Goal: Task Accomplishment & Management: Use online tool/utility

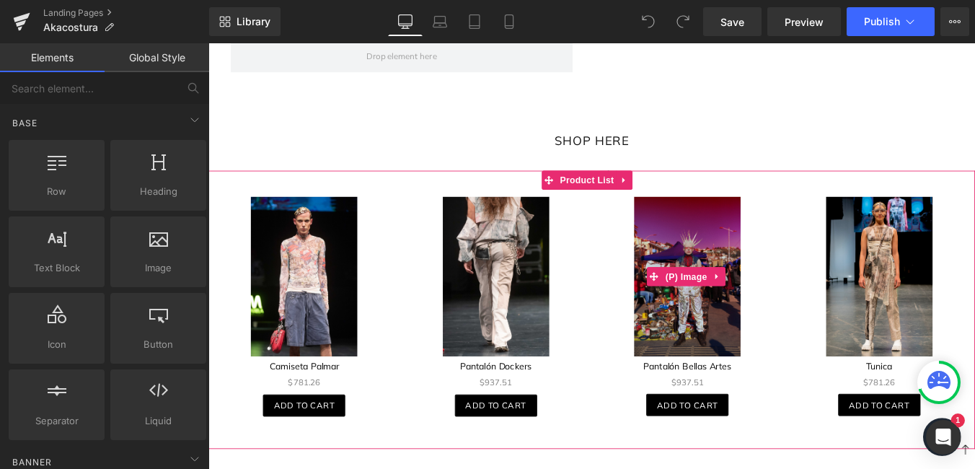
scroll to position [1082, 0]
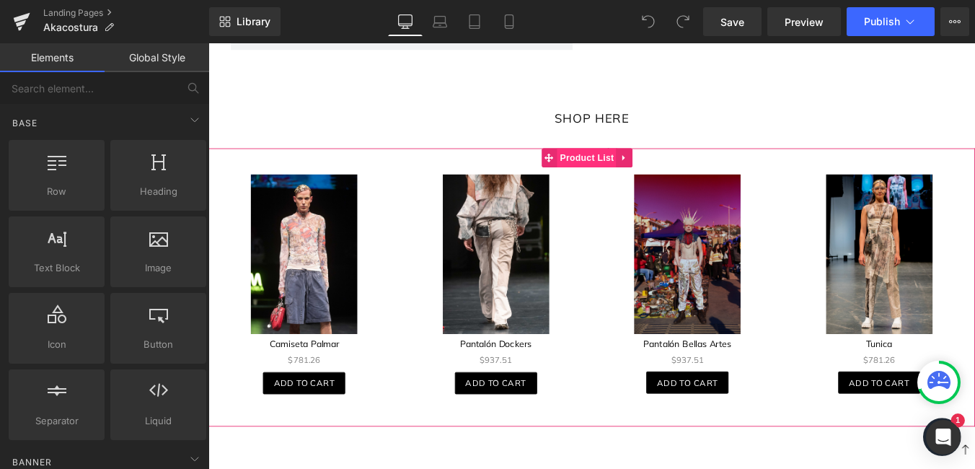
click at [641, 170] on span "Product List" at bounding box center [639, 174] width 69 height 22
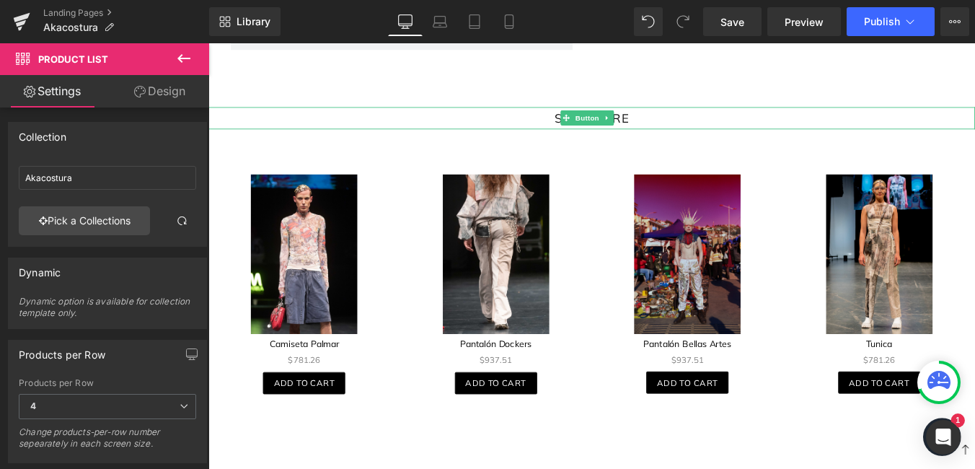
click at [592, 119] on link "SHOP HERE" at bounding box center [645, 128] width 108 height 25
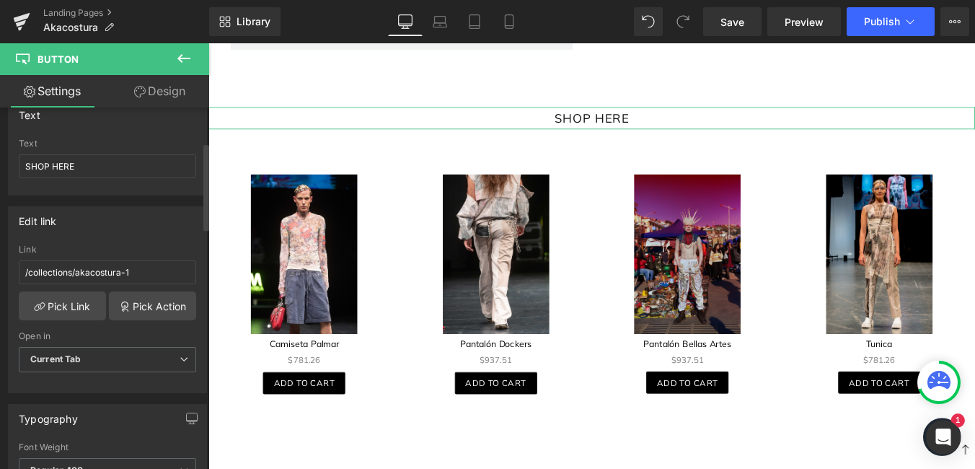
scroll to position [144, 0]
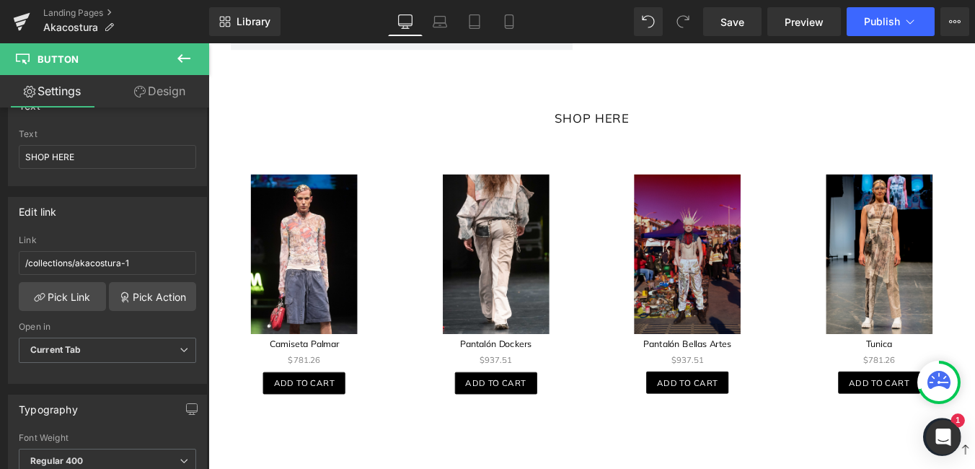
click at [556, 234] on img at bounding box center [535, 284] width 121 height 183
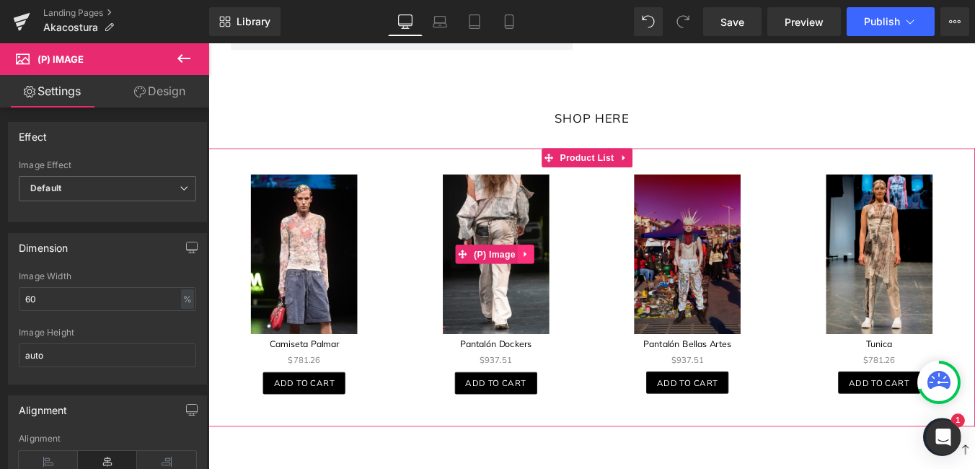
click at [560, 273] on link at bounding box center [569, 284] width 19 height 22
click at [653, 170] on span "Product List" at bounding box center [639, 174] width 69 height 22
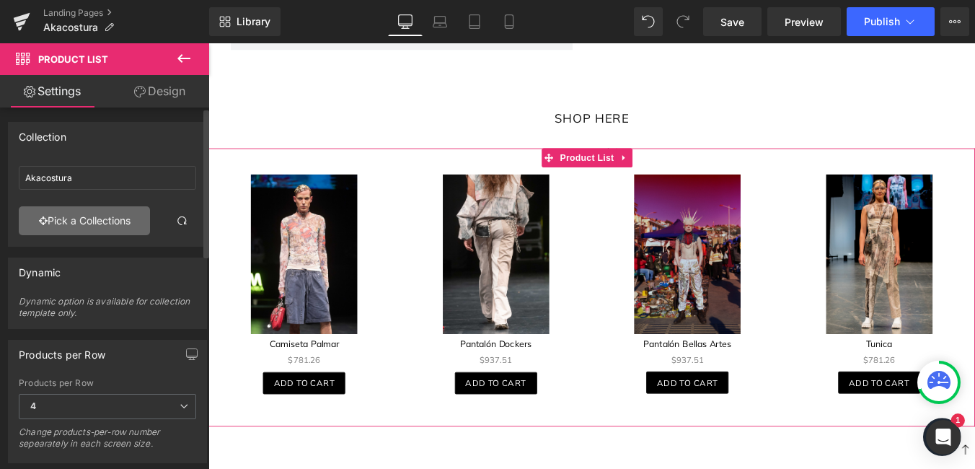
click at [22, 214] on link "Pick a Collections" at bounding box center [84, 220] width 131 height 29
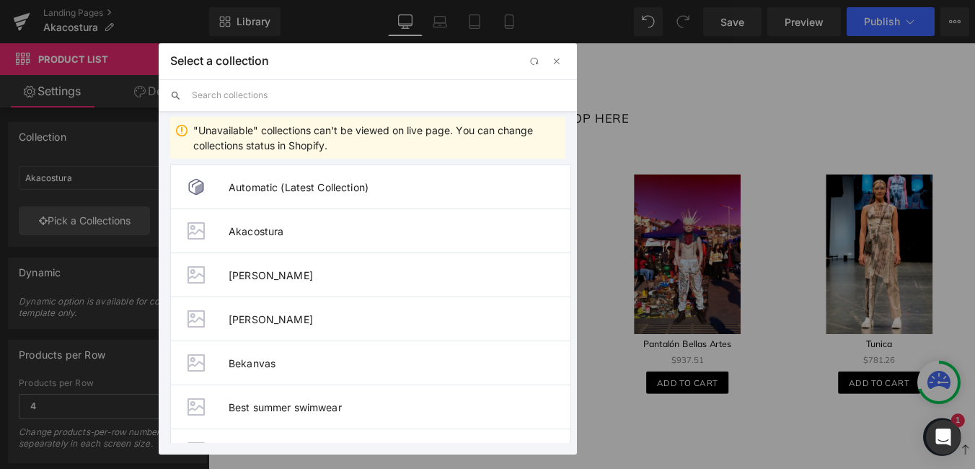
click at [254, 104] on input "text" at bounding box center [379, 95] width 374 height 32
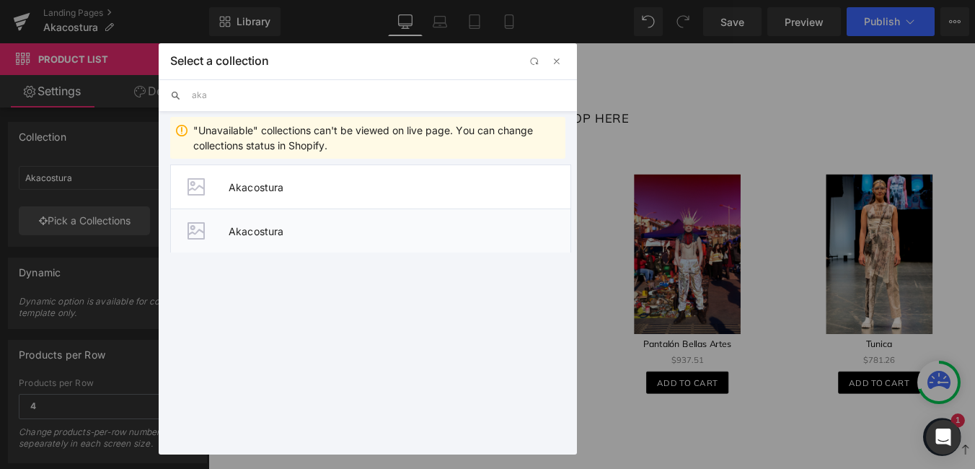
type input "aka"
click at [363, 236] on span "Akacostura" at bounding box center [400, 231] width 342 height 12
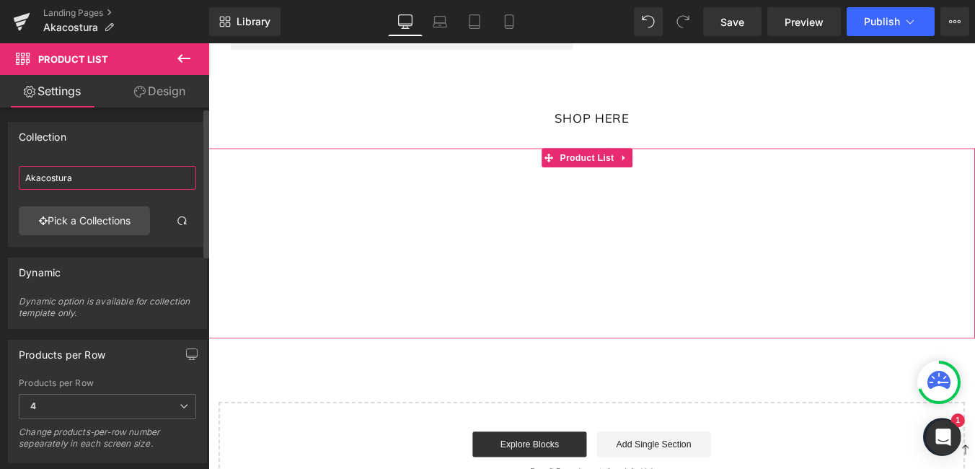
click at [117, 168] on input "Akacostura" at bounding box center [107, 178] width 177 height 24
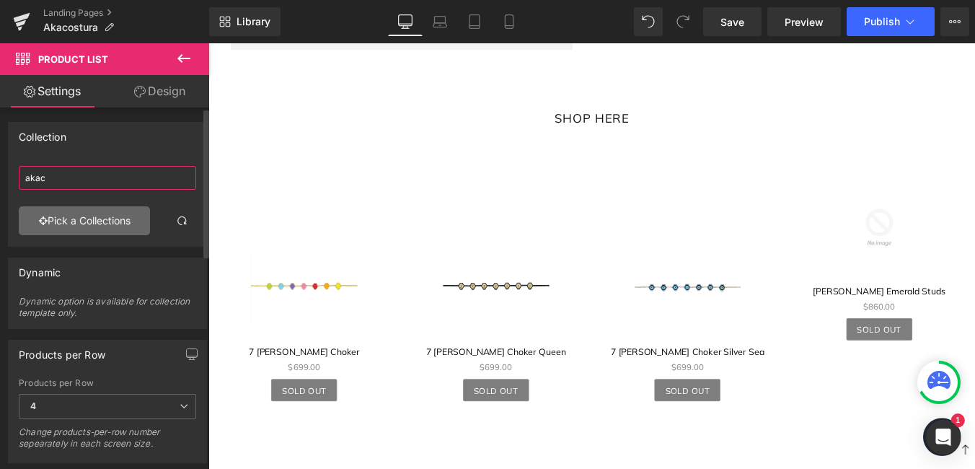
type input "akac"
click at [112, 223] on link "Pick a Collections" at bounding box center [84, 220] width 131 height 29
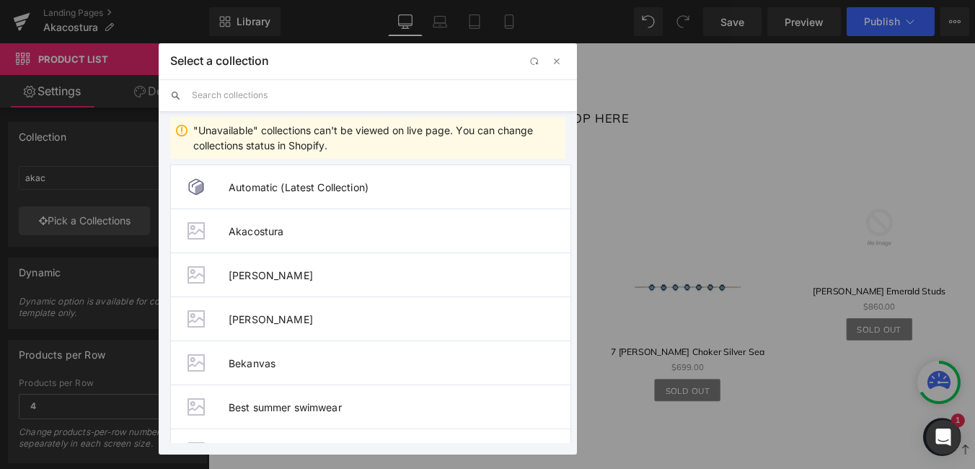
click at [346, 82] on input "text" at bounding box center [379, 95] width 374 height 32
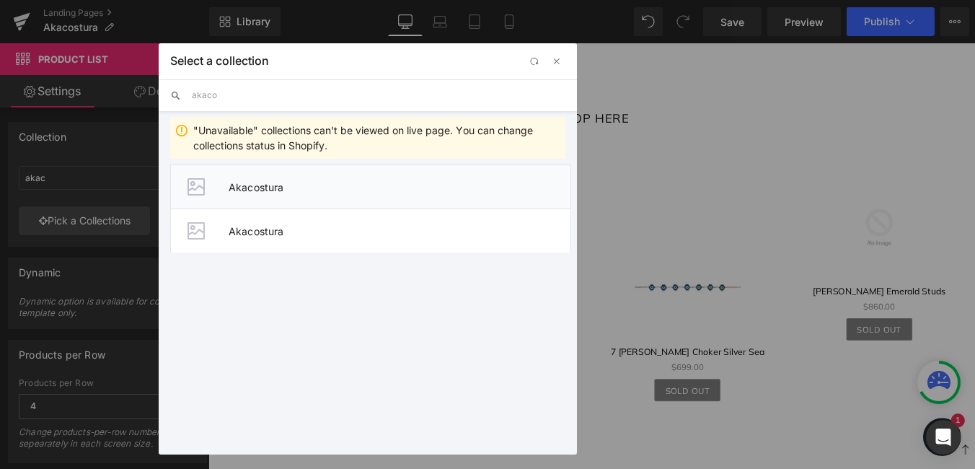
type input "akaco"
click at [285, 191] on span "Akacostura" at bounding box center [400, 187] width 342 height 12
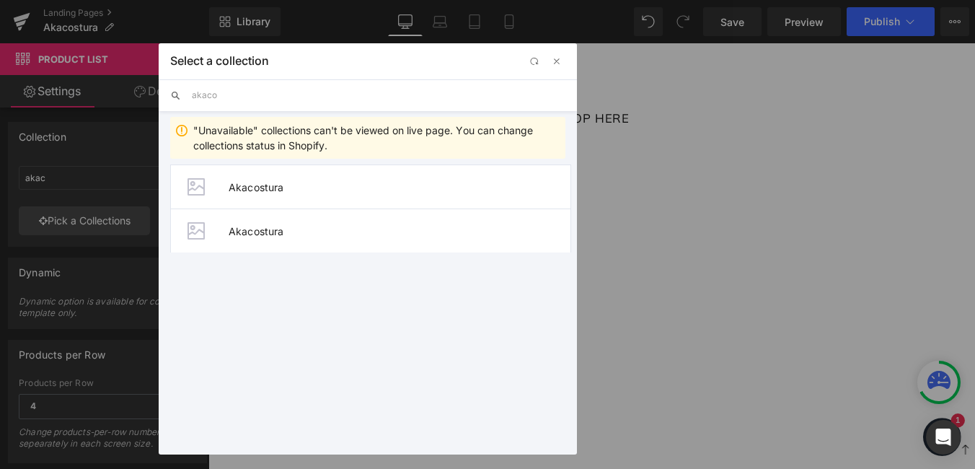
type input "Akacostura"
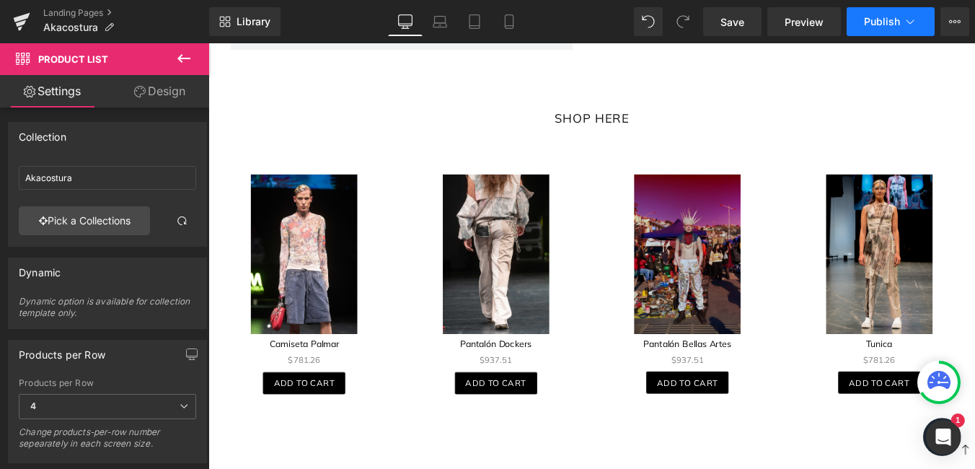
click at [893, 18] on span "Publish" at bounding box center [882, 22] width 36 height 12
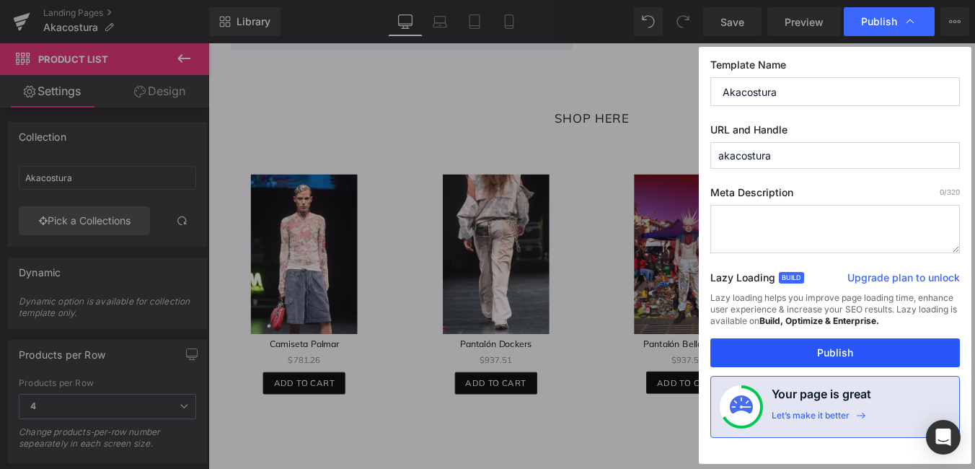
click at [838, 363] on button "Publish" at bounding box center [836, 352] width 250 height 29
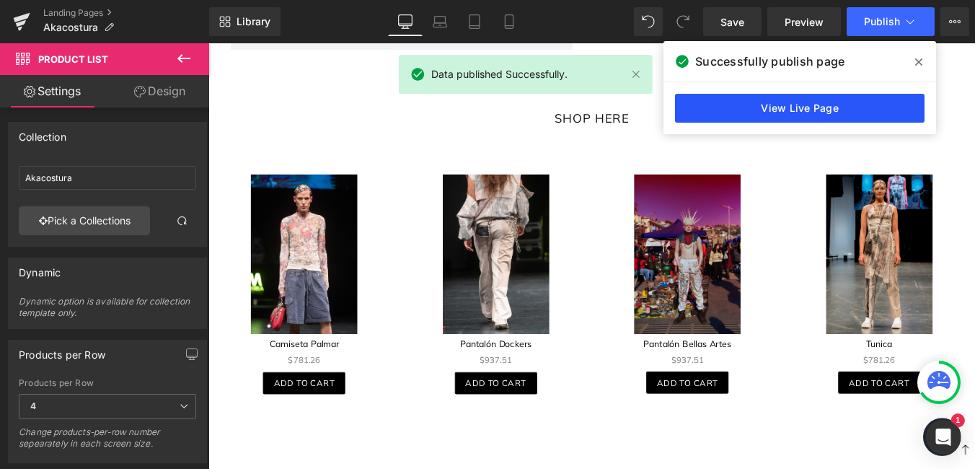
click at [813, 117] on link "View Live Page" at bounding box center [800, 108] width 250 height 29
